Goal: Task Accomplishment & Management: Manage account settings

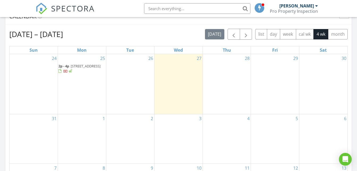
scroll to position [213, 0]
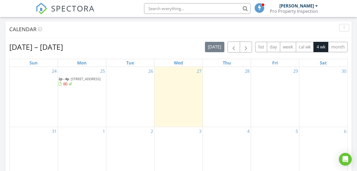
click at [75, 81] on span "5672 Jonesboro Ave, North Port 34288" at bounding box center [86, 78] width 30 height 5
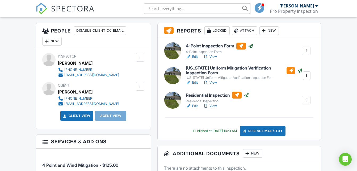
click at [50, 41] on div "New" at bounding box center [51, 41] width 19 height 9
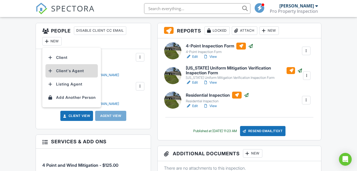
click at [67, 70] on li "Client's Agent" at bounding box center [71, 70] width 52 height 13
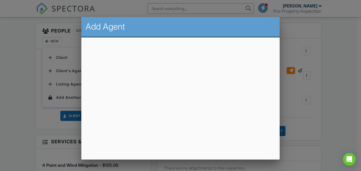
click at [329, 43] on div at bounding box center [180, 79] width 361 height 213
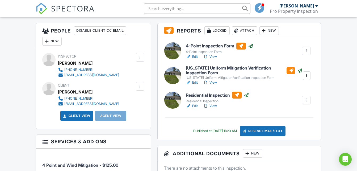
click at [53, 41] on div "New" at bounding box center [51, 41] width 19 height 9
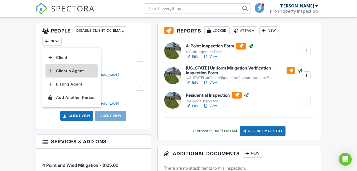
click at [61, 69] on li "Client's Agent" at bounding box center [71, 70] width 52 height 13
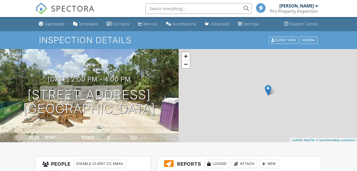
click at [51, 170] on div "New" at bounding box center [51, 174] width 19 height 9
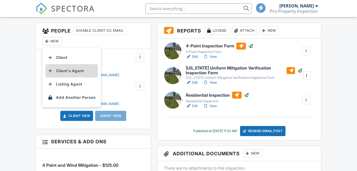
click at [66, 73] on li "Client's Agent" at bounding box center [71, 70] width 52 height 13
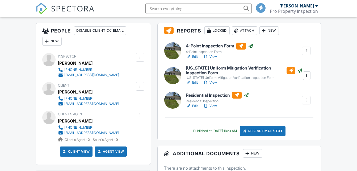
click at [138, 114] on div at bounding box center [139, 114] width 5 height 5
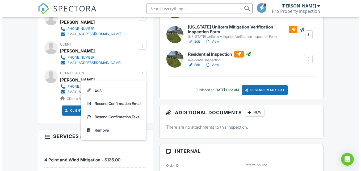
scroll to position [186, 0]
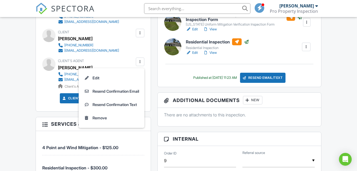
click at [118, 54] on div "Inspector [PERSON_NAME] [PHONE_NUMBER] [EMAIL_ADDRESS][DOMAIN_NAME] Make Invisi…" at bounding box center [93, 53] width 115 height 115
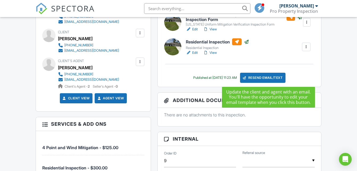
click at [263, 76] on div "Resend Email/Text" at bounding box center [263, 78] width 46 height 10
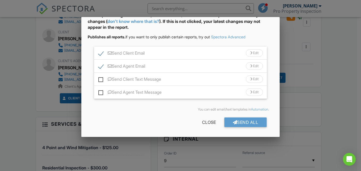
scroll to position [32, 0]
click at [103, 52] on label "Send Client Email" at bounding box center [121, 53] width 46 height 7
checkbox input "false"
click at [240, 122] on div "Send All" at bounding box center [245, 122] width 43 height 10
